Goal: Browse casually: Explore the website without a specific task or goal

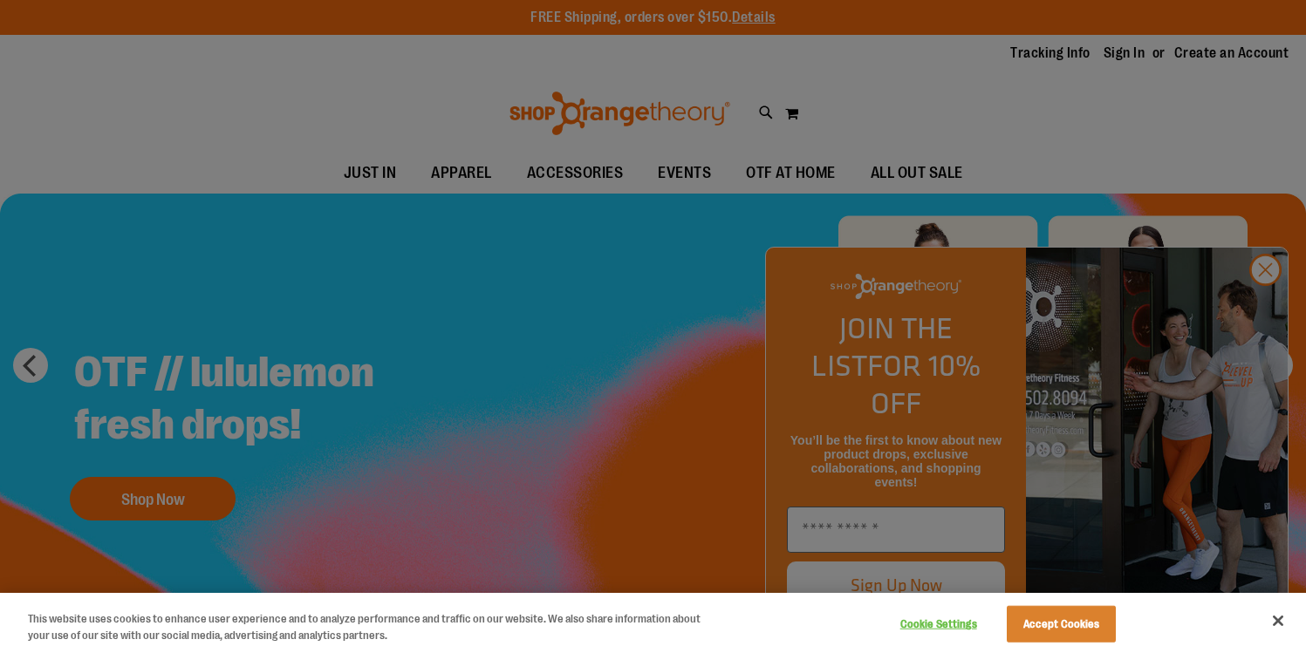
scroll to position [1201, 0]
click at [1277, 622] on button "Close" at bounding box center [1278, 621] width 38 height 38
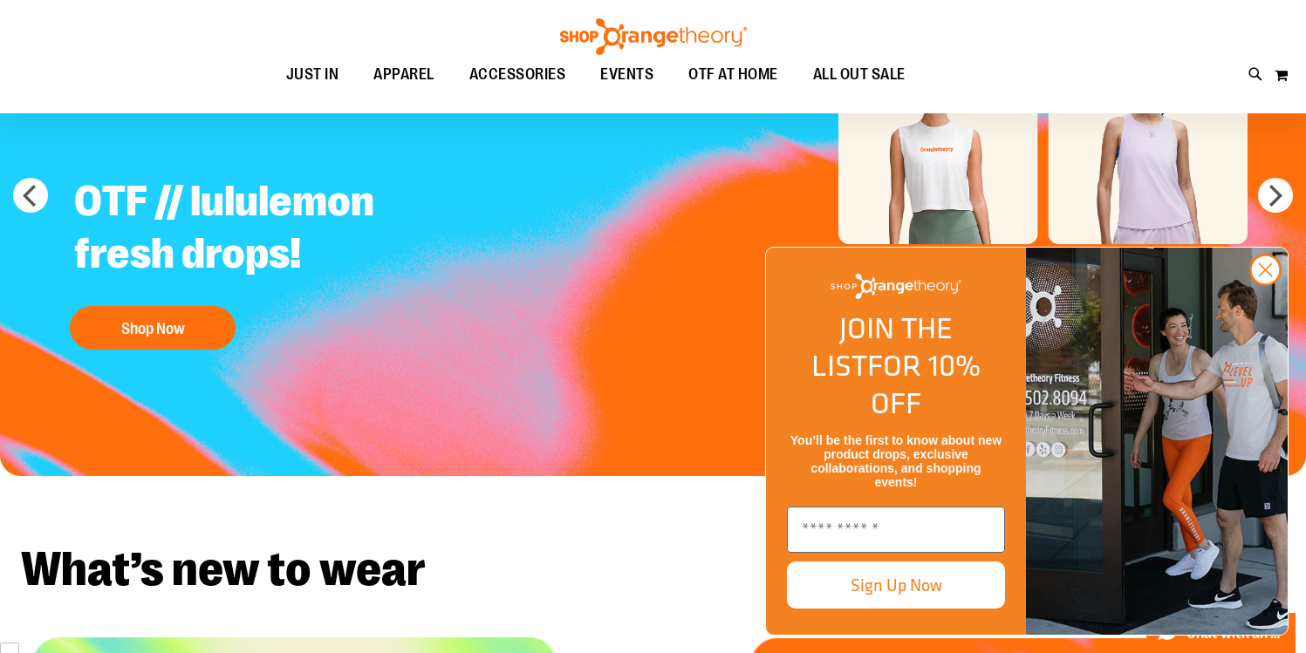
scroll to position [286, 0]
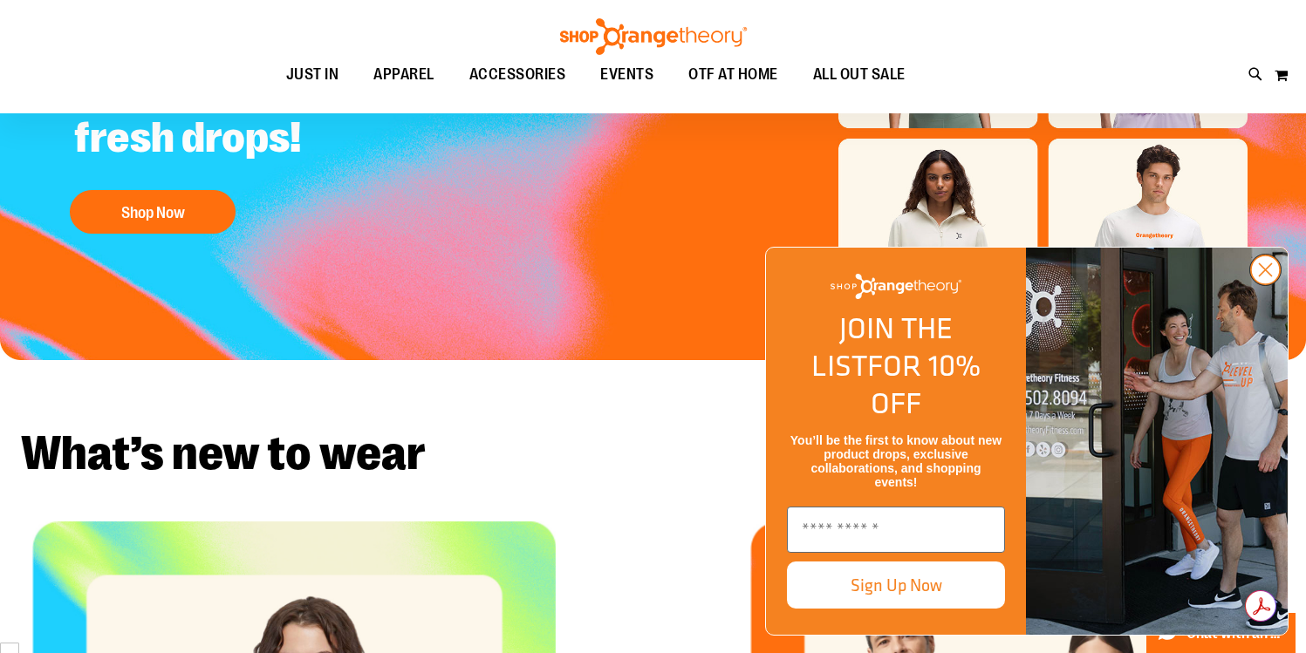
click at [1269, 276] on icon "Close dialog" at bounding box center [1265, 270] width 12 height 12
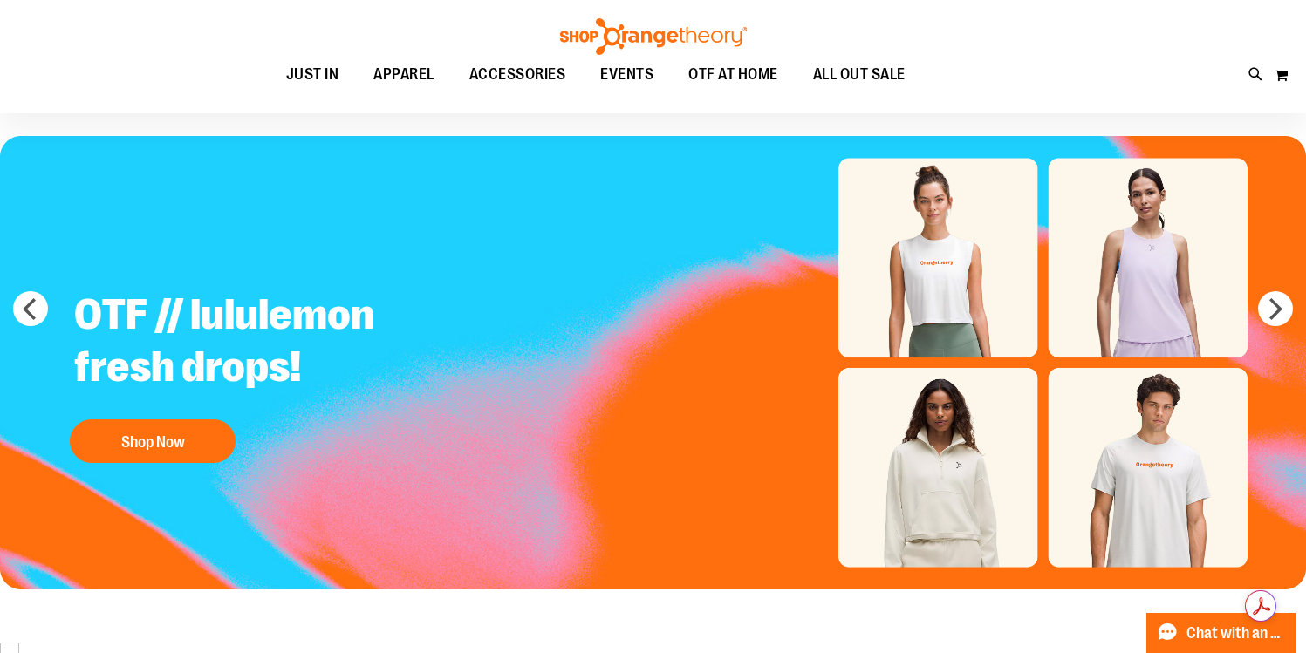
scroll to position [56, 0]
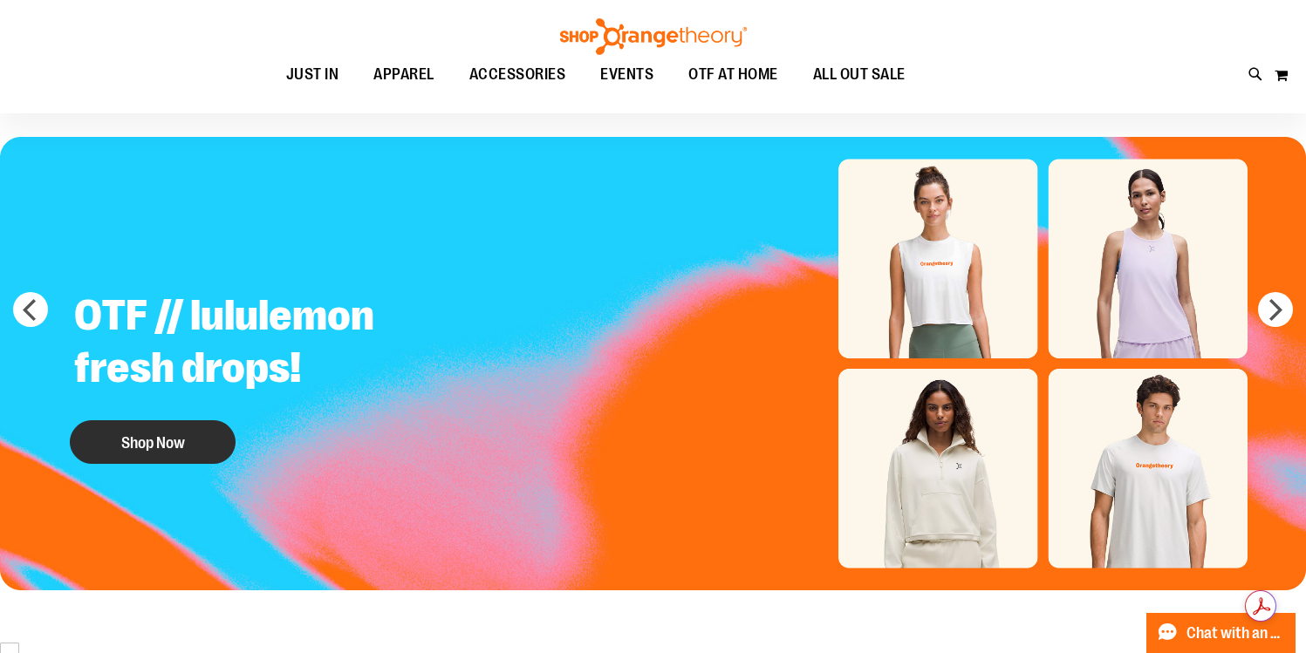
click at [157, 453] on button "Shop Now" at bounding box center [153, 442] width 166 height 44
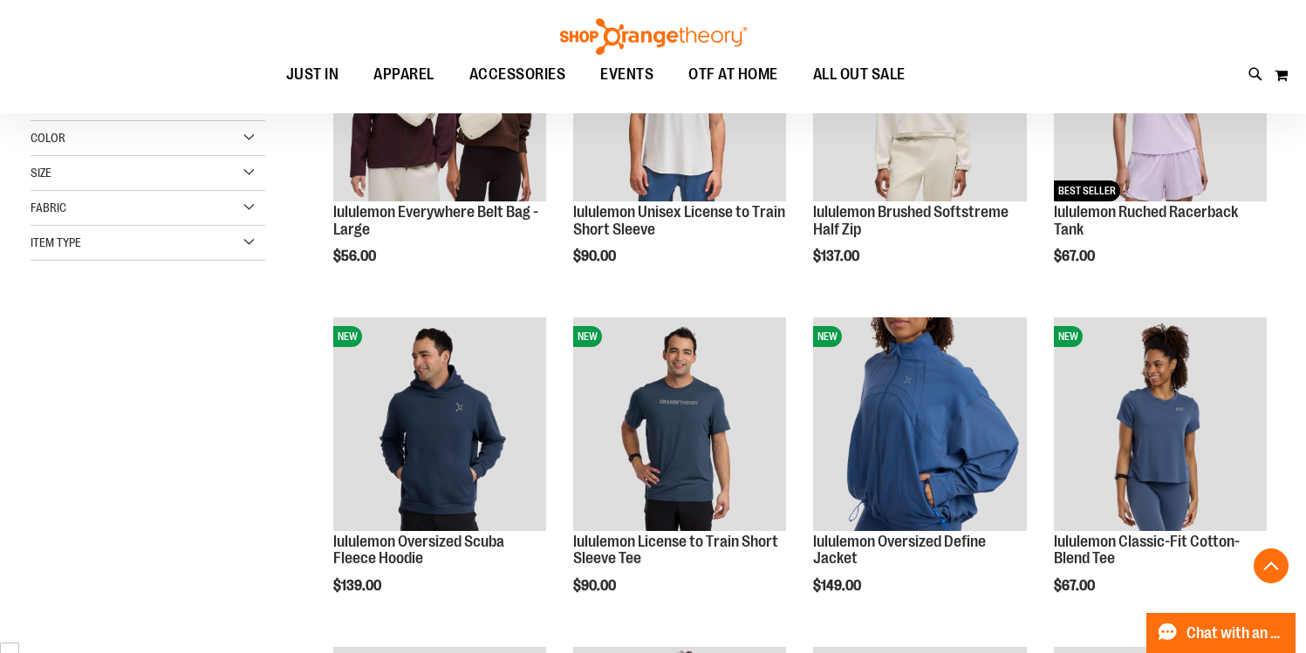
scroll to position [386, 0]
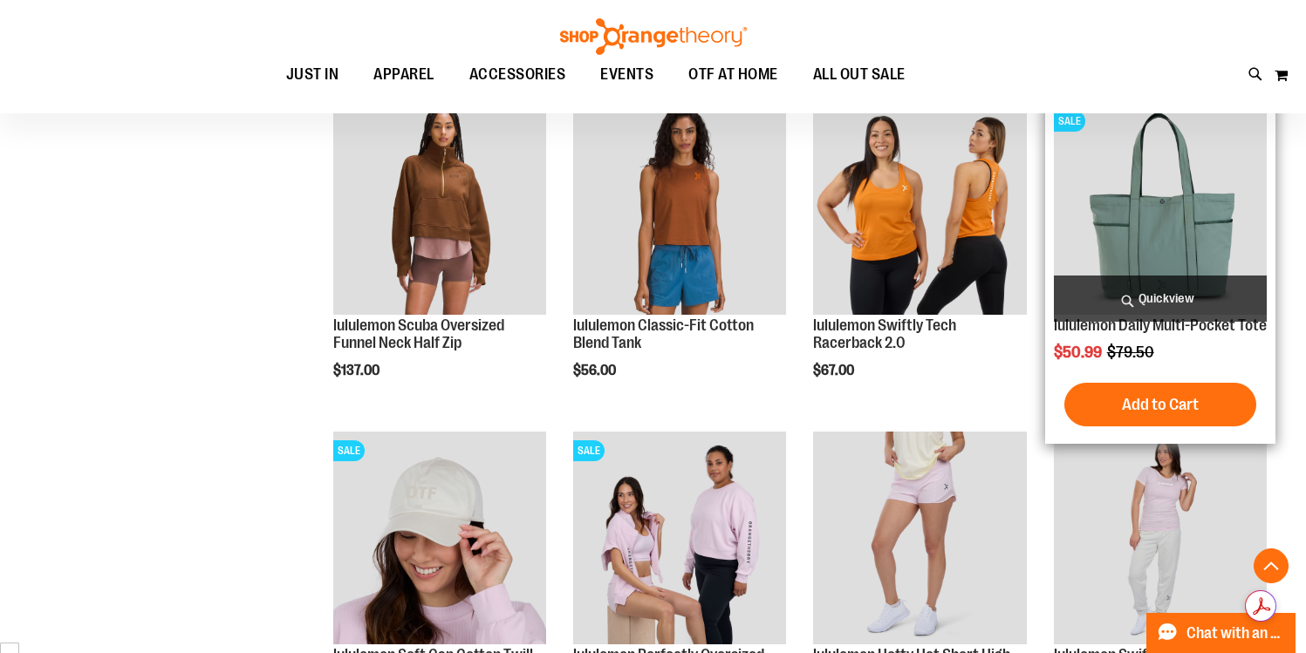
scroll to position [1472, 0]
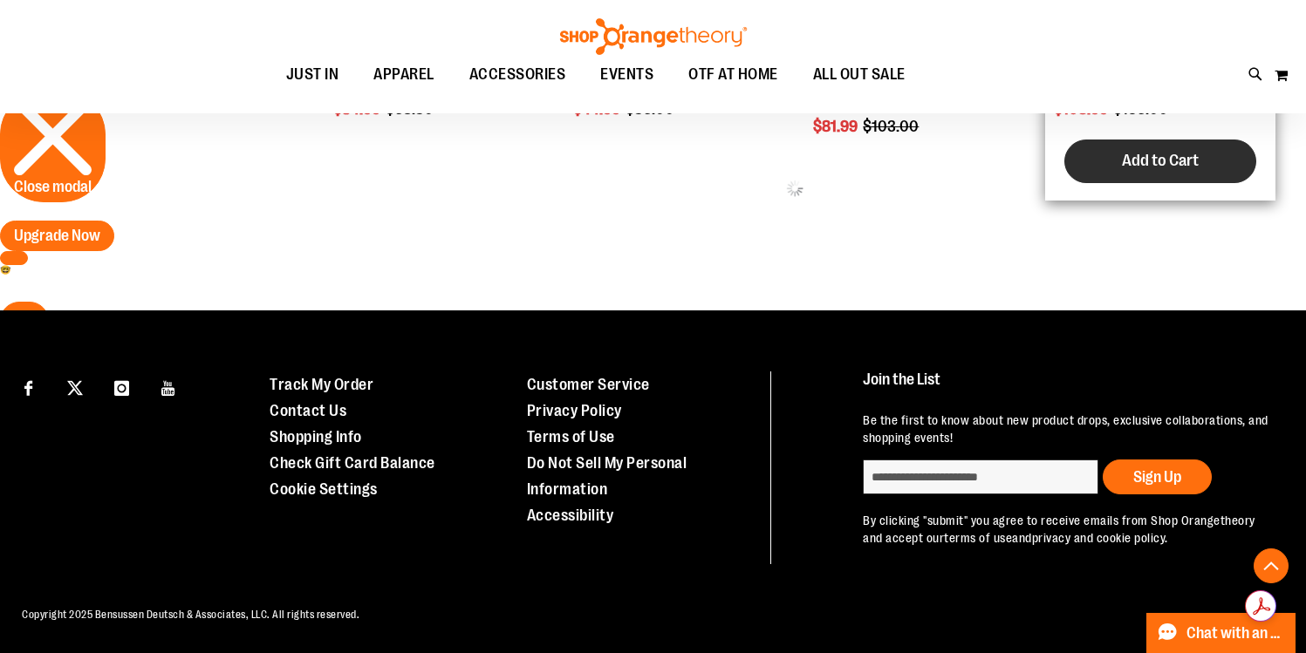
scroll to position [699, 0]
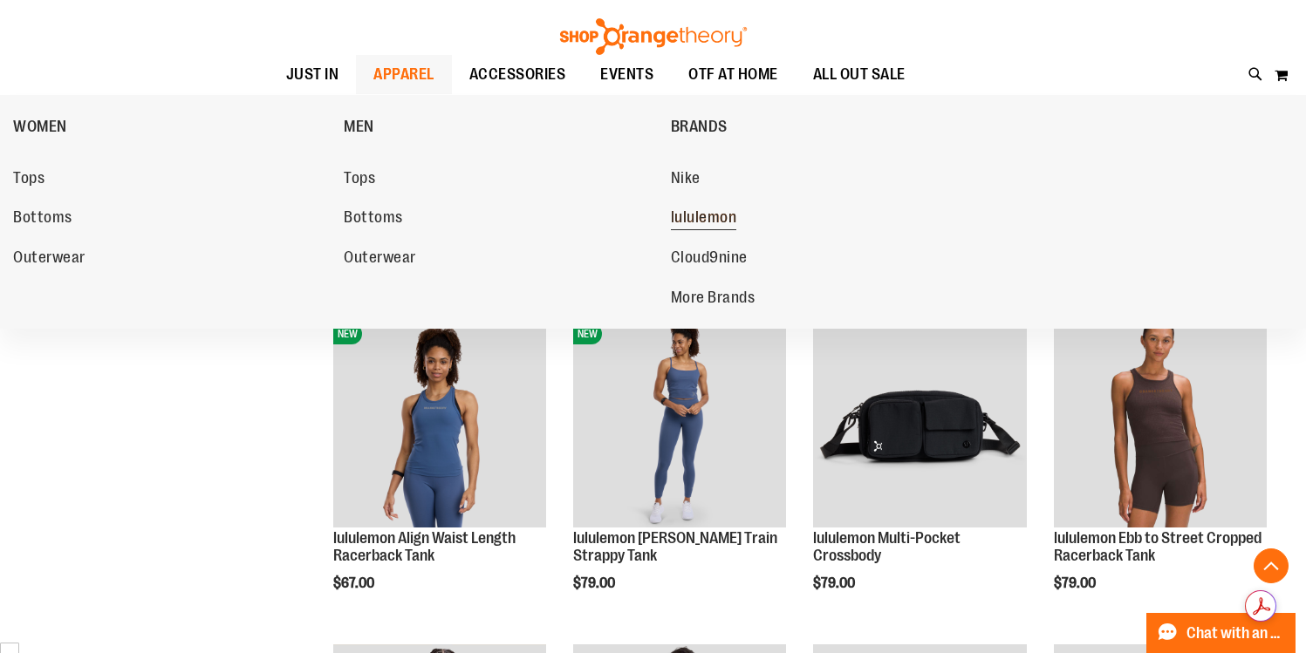
click at [716, 217] on span "lululemon" at bounding box center [704, 219] width 66 height 22
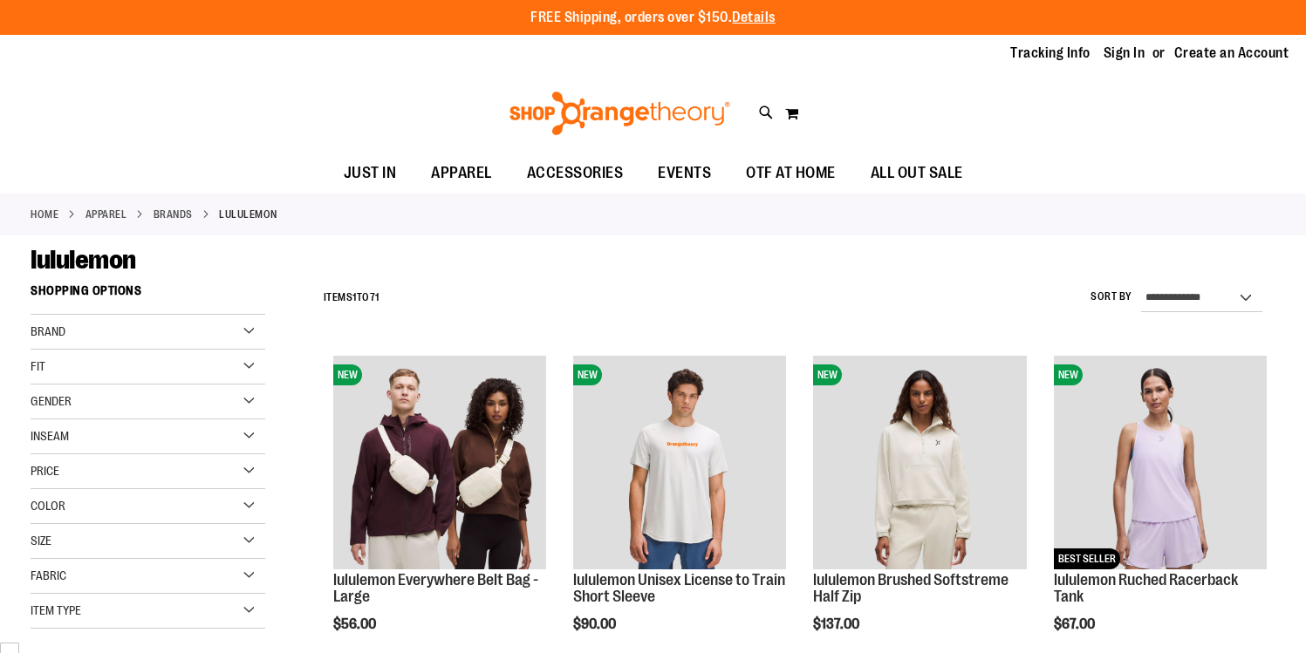
scroll to position [1201, 0]
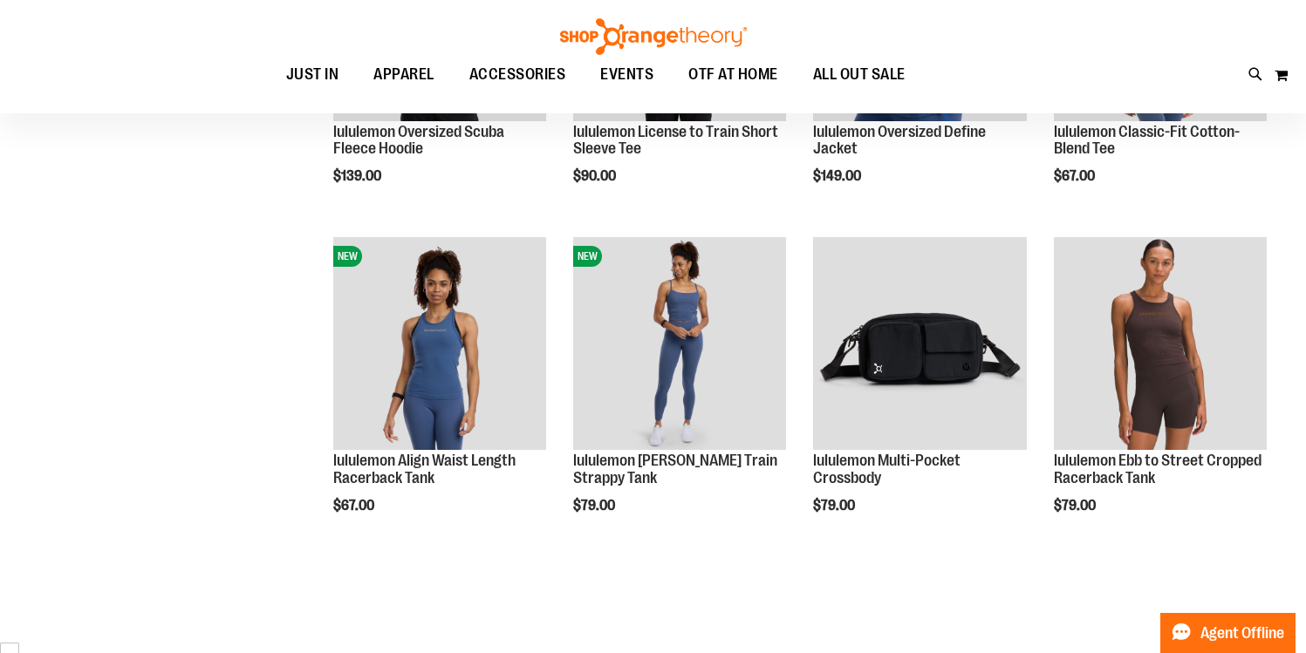
scroll to position [781, 0]
